Goal: Check status: Check status

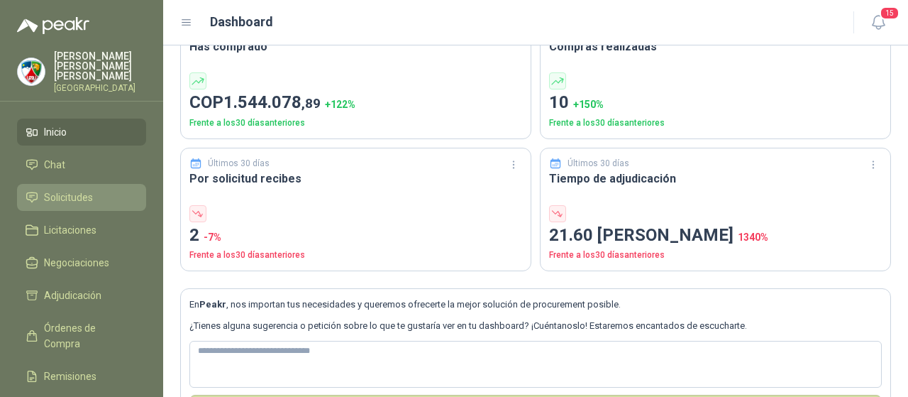
scroll to position [65, 0]
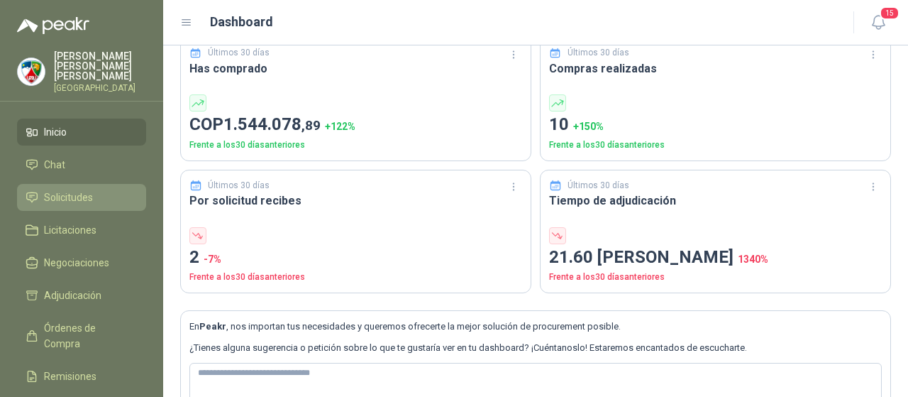
click at [71, 192] on span "Solicitudes" at bounding box center [68, 197] width 49 height 16
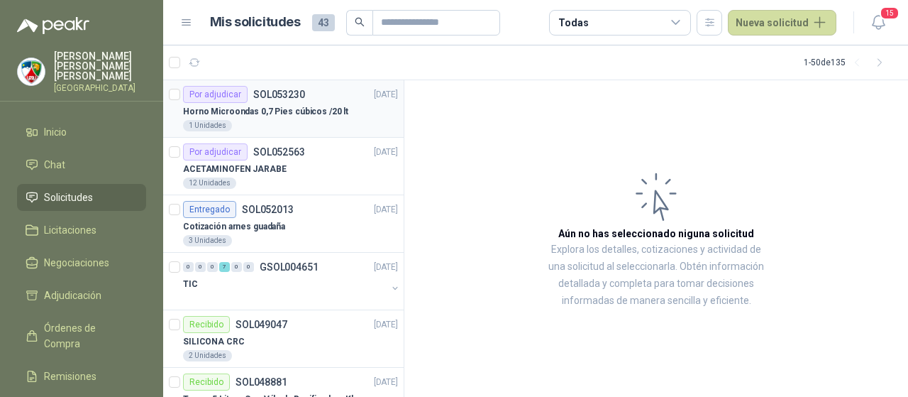
click at [295, 116] on p "Horno Microondas 0,7 Pies cúbicos /20 lt" at bounding box center [265, 111] width 165 height 13
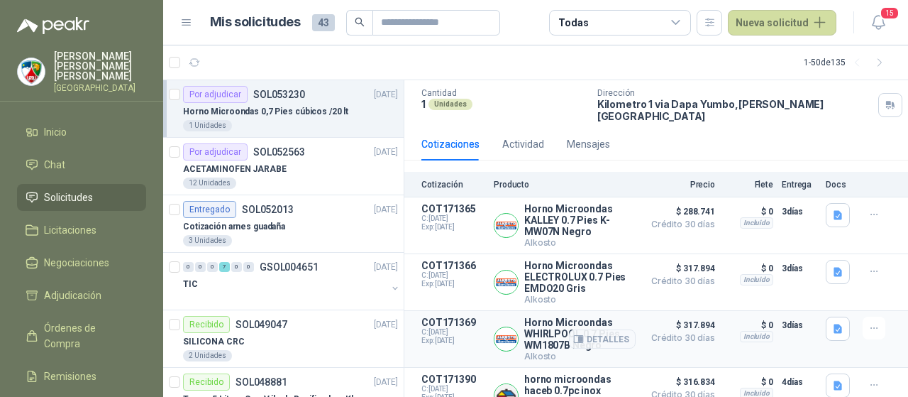
scroll to position [156, 0]
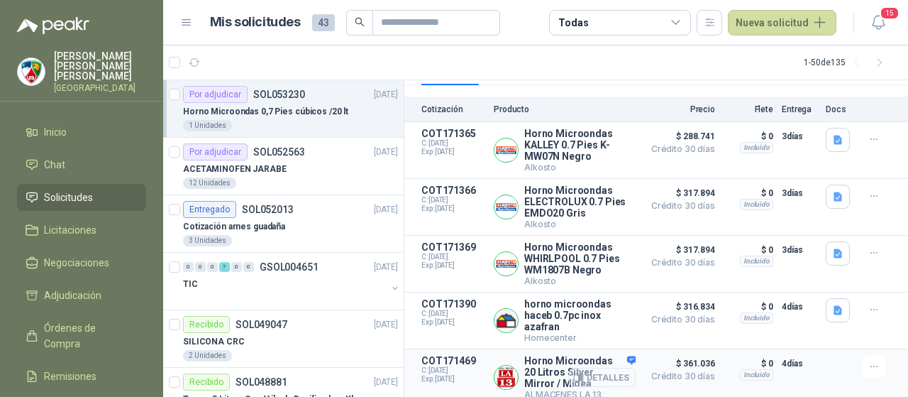
click at [599, 370] on button "Detalles" at bounding box center [602, 376] width 67 height 19
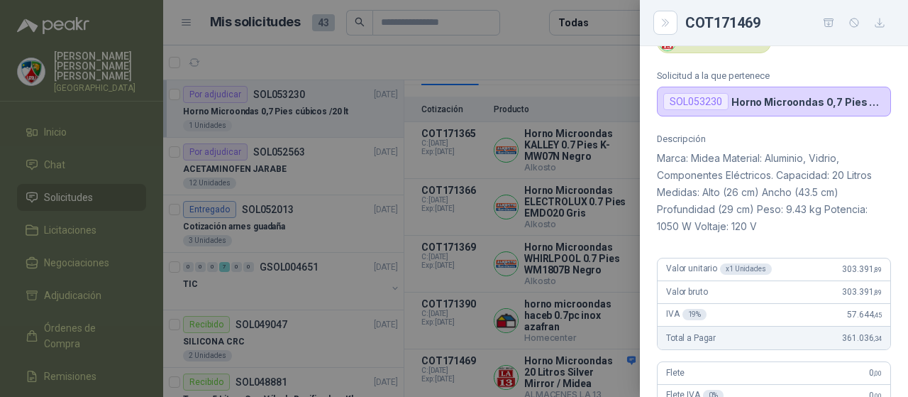
scroll to position [0, 0]
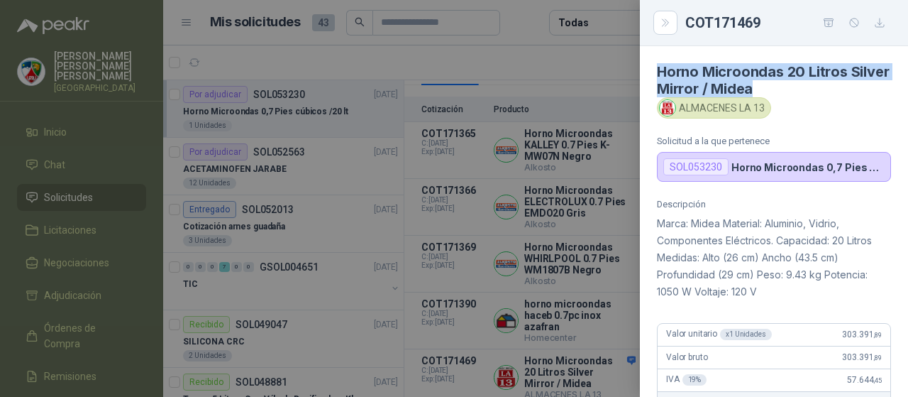
drag, startPoint x: 660, startPoint y: 72, endPoint x: 821, endPoint y: 82, distance: 161.4
click at [821, 82] on h4 "Horno Microondas 20 Litros Silver Mirror / Midea" at bounding box center [774, 80] width 234 height 34
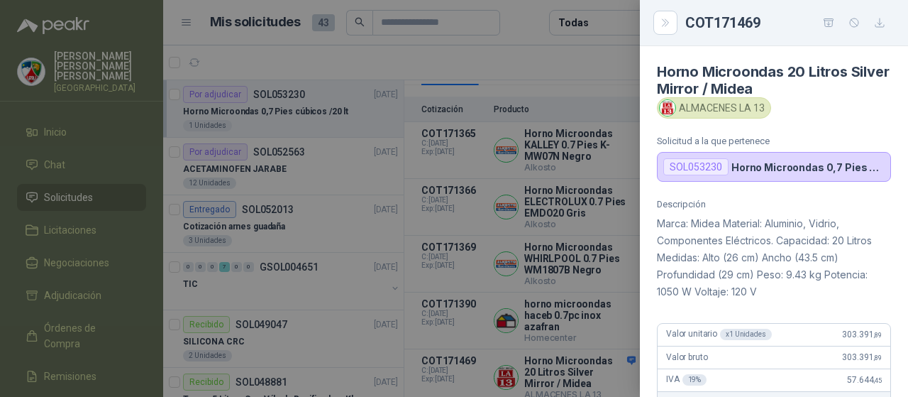
click at [817, 114] on div "ALMACENES LA 13" at bounding box center [774, 107] width 234 height 21
click at [540, 168] on div at bounding box center [454, 198] width 908 height 397
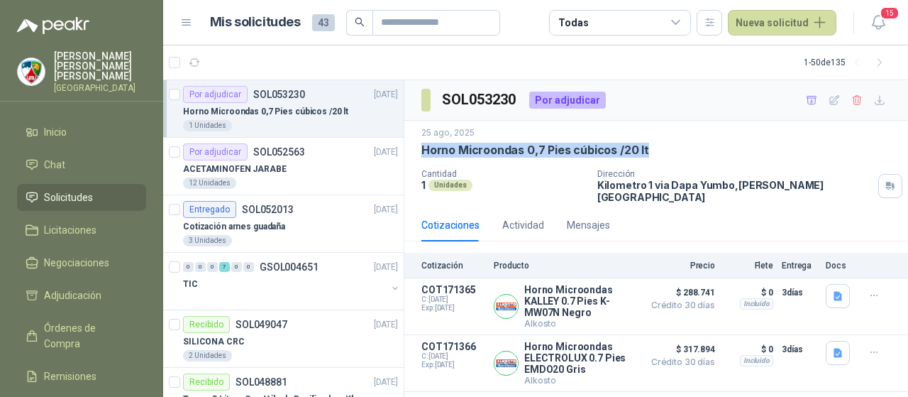
drag, startPoint x: 421, startPoint y: 145, endPoint x: 660, endPoint y: 157, distance: 239.4
click at [660, 157] on div "25 ago, 2025 Horno Microondas 0,7 Pies cúbicos /20 lt Cantidad 1 Unidades Direc…" at bounding box center [656, 165] width 504 height 88
copy p "Horno Microondas 0,7 Pies cúbicos /20 lt"
